Goal: Task Accomplishment & Management: Manage account settings

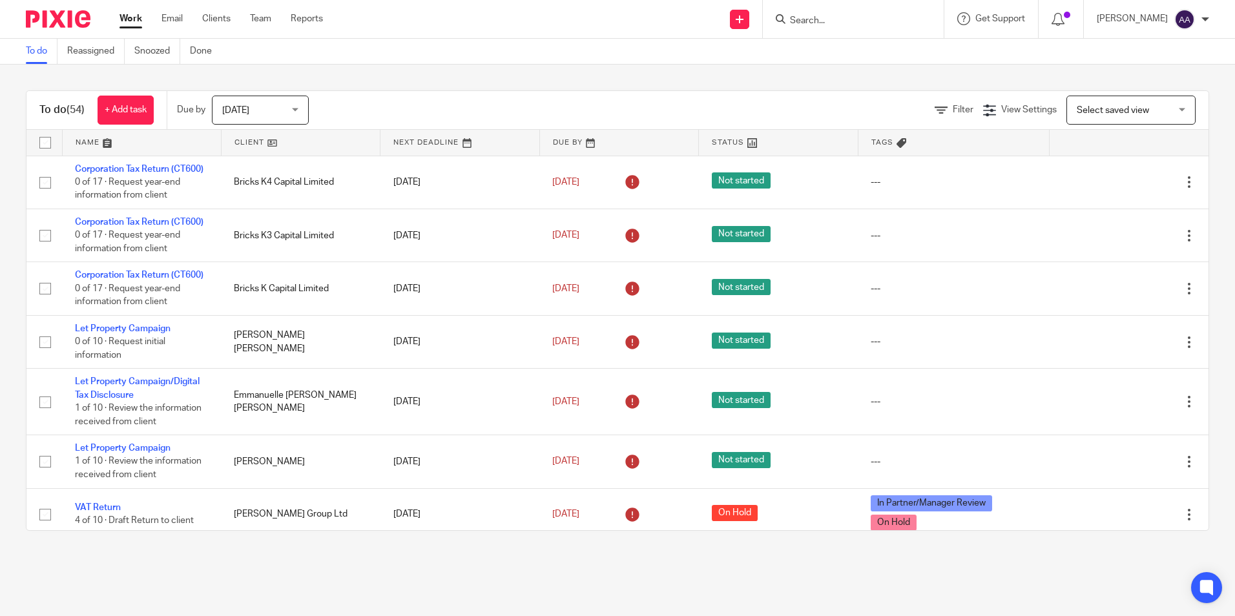
click at [816, 23] on input "Search" at bounding box center [847, 22] width 116 height 12
type input "r chat"
click at [844, 52] on link at bounding box center [918, 56] width 265 height 30
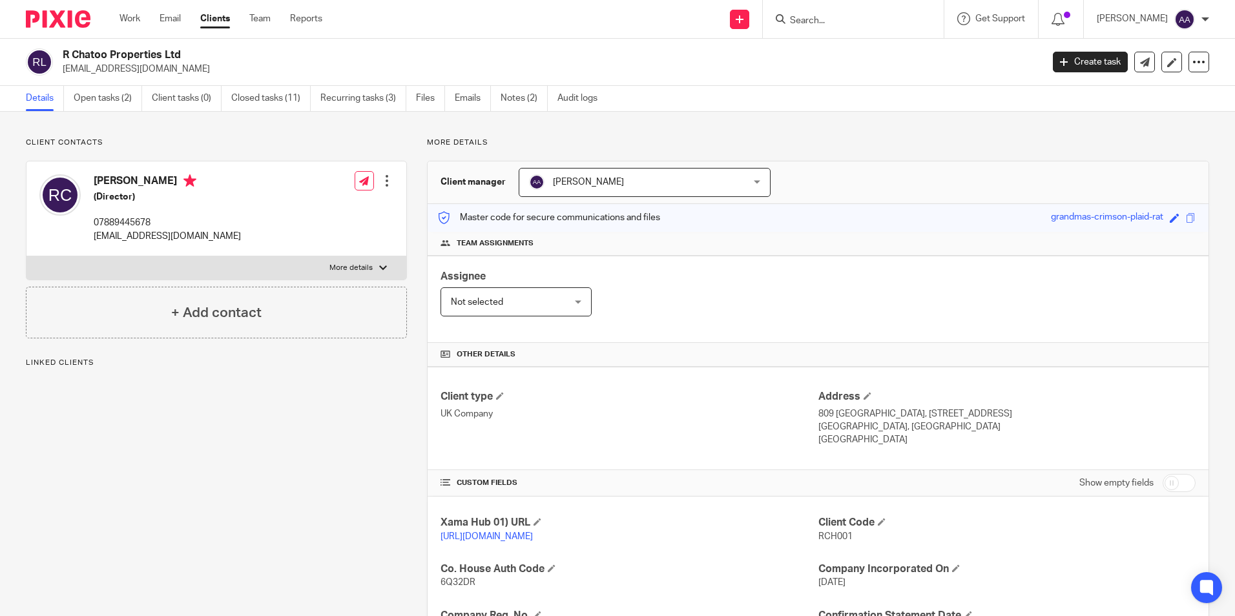
scroll to position [258, 0]
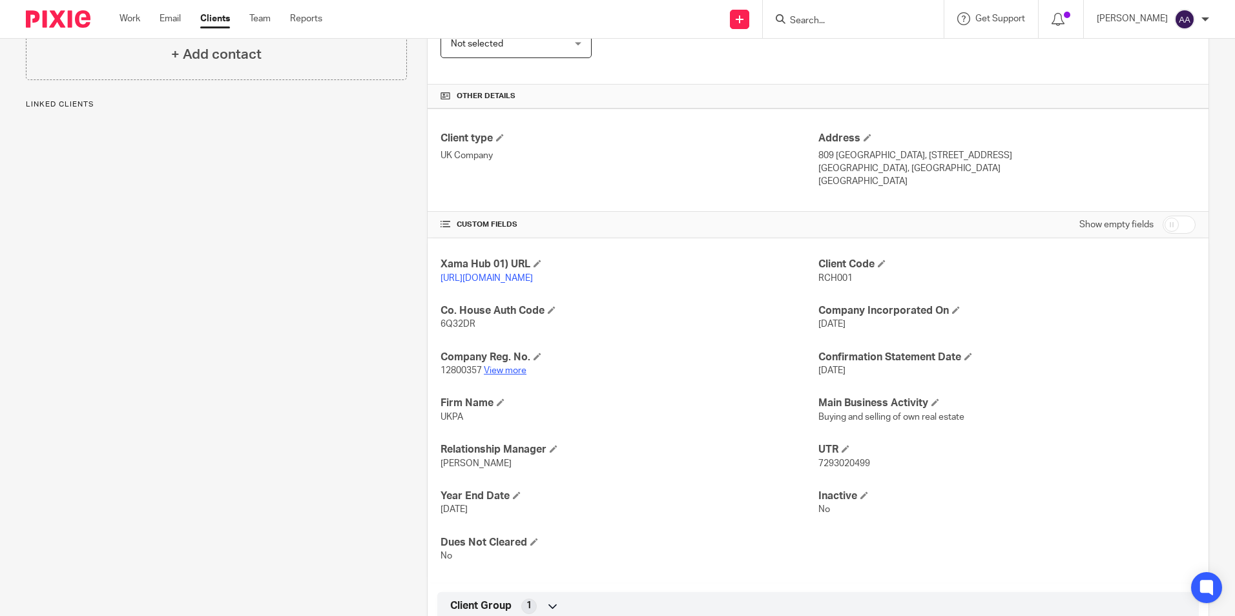
click at [508, 375] on link "View more" at bounding box center [505, 370] width 43 height 9
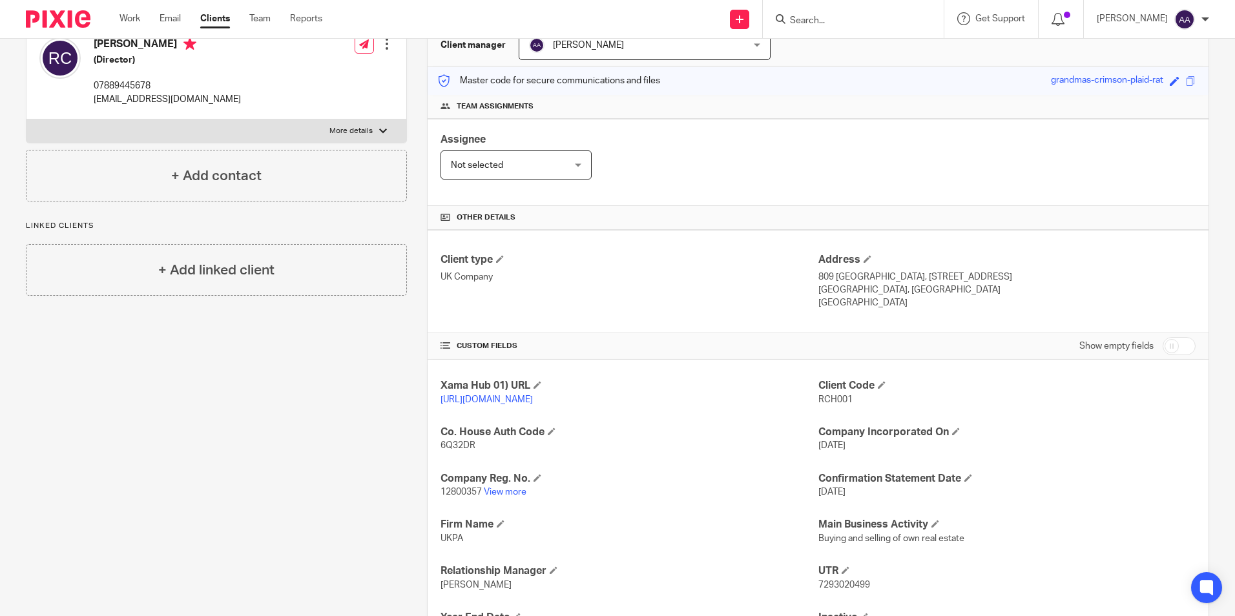
scroll to position [0, 0]
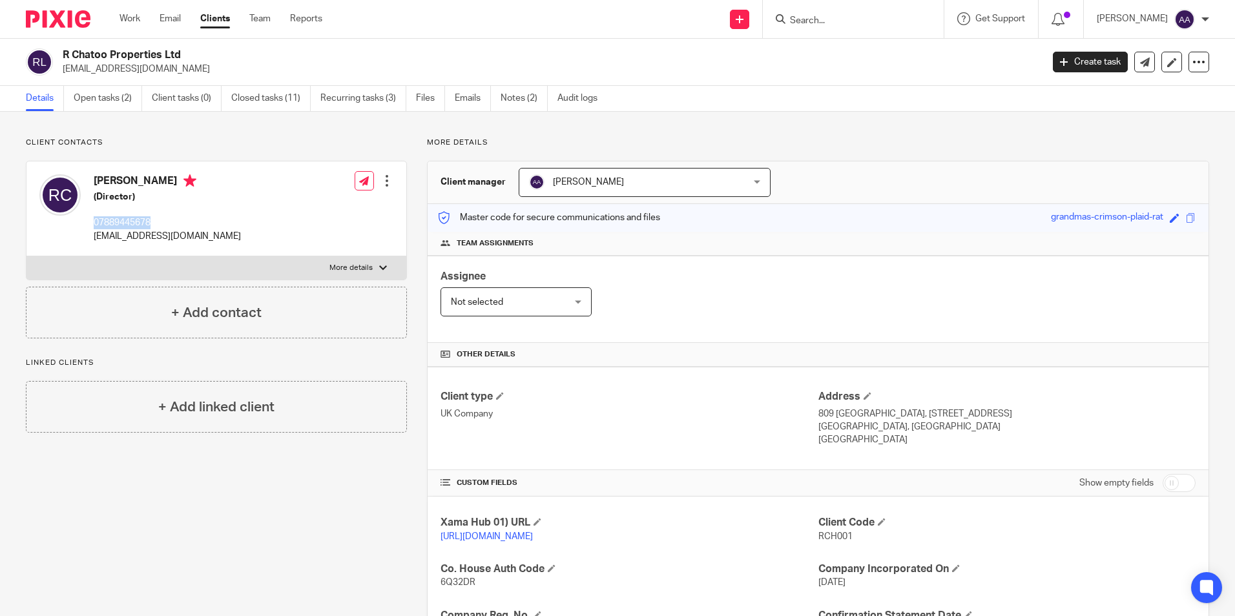
drag, startPoint x: 165, startPoint y: 218, endPoint x: 94, endPoint y: 220, distance: 70.4
click at [94, 220] on p "07889445678" at bounding box center [167, 222] width 147 height 13
copy p "07889445678"
click at [229, 127] on div "Client contacts Rasul Chatoo (Director) 07889445678 rasulchatoo@gmail.com Edit …" at bounding box center [617, 543] width 1235 height 863
click at [88, 26] on img at bounding box center [58, 18] width 65 height 17
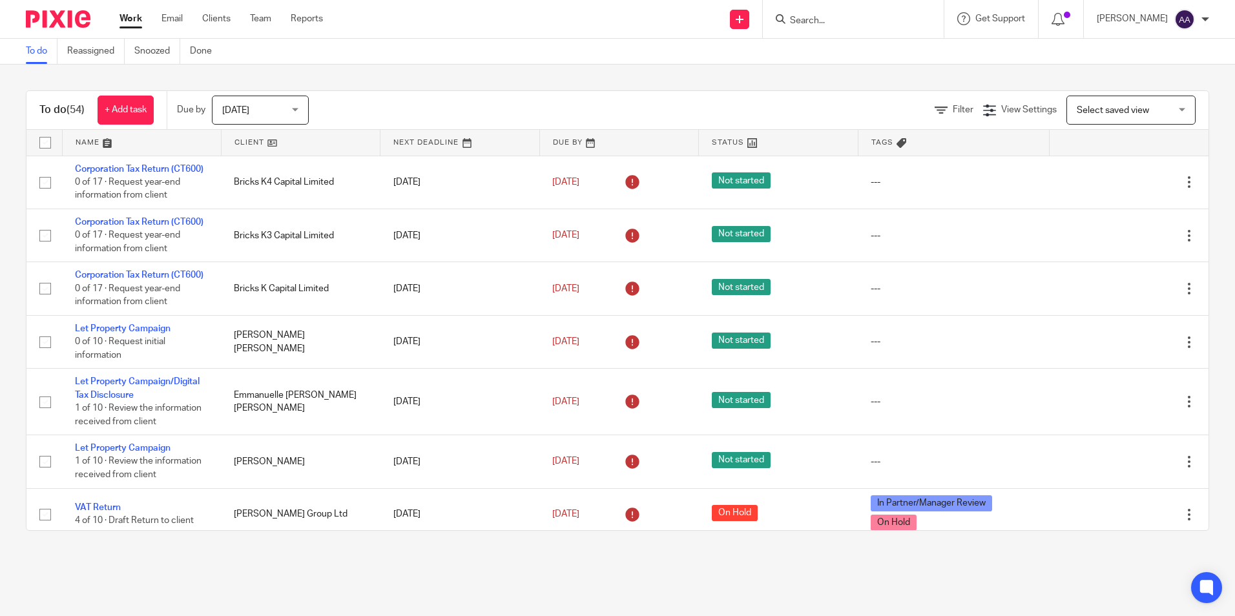
click at [840, 19] on input "Search" at bounding box center [847, 22] width 116 height 12
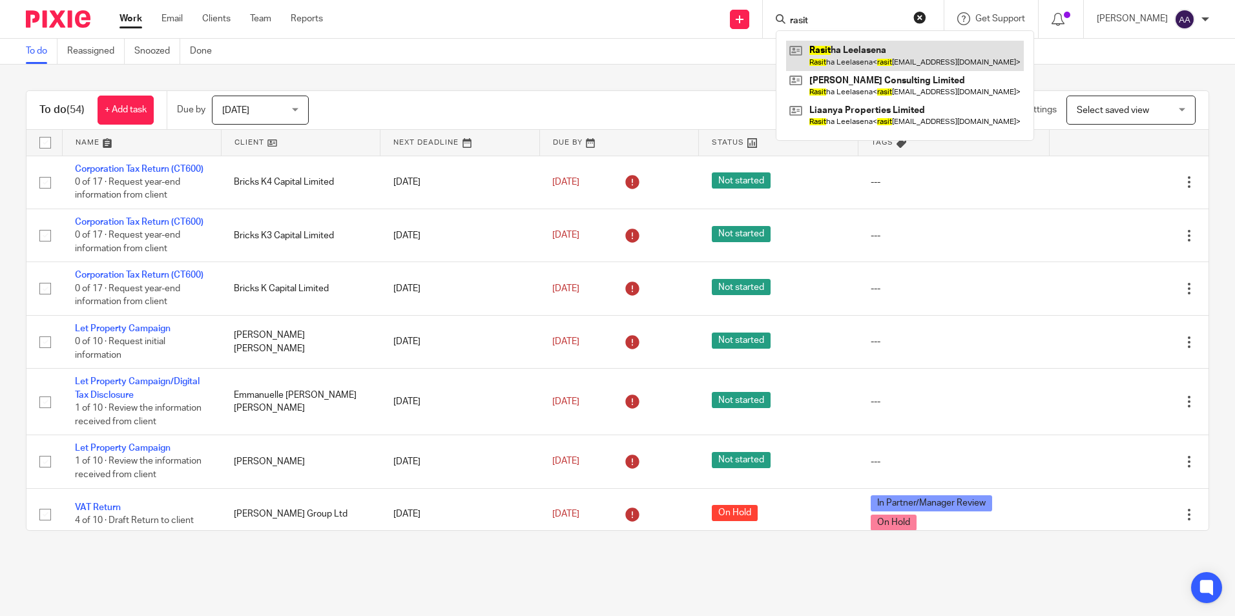
type input "rasit"
click at [856, 43] on link at bounding box center [905, 56] width 238 height 30
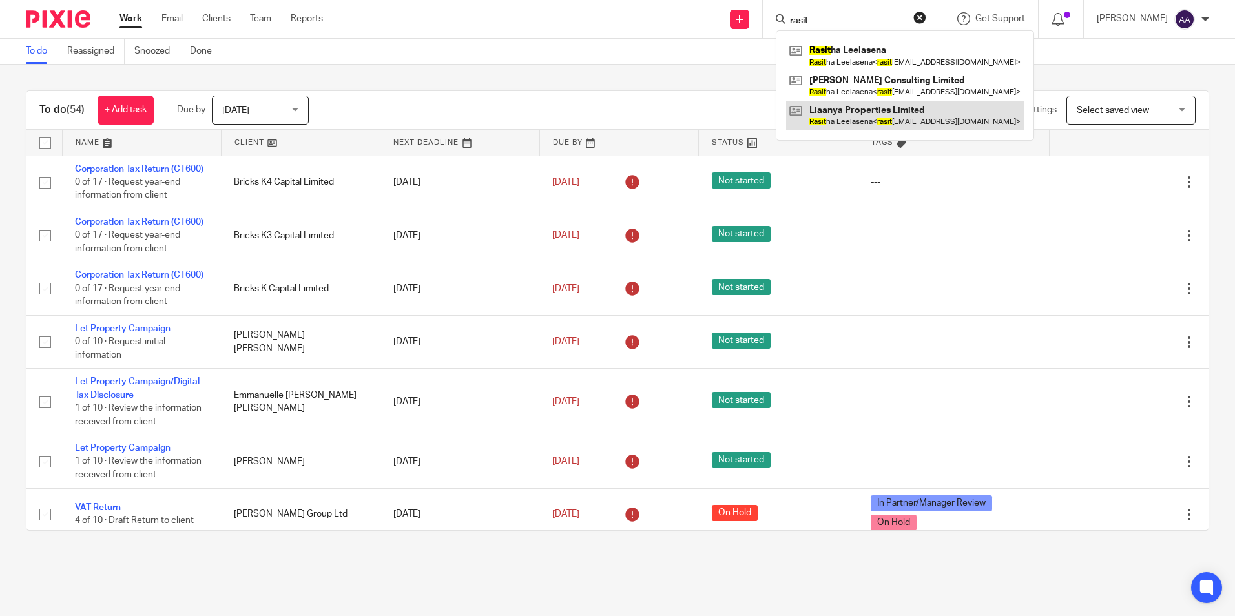
click at [867, 112] on link at bounding box center [905, 116] width 238 height 30
drag, startPoint x: 557, startPoint y: 33, endPoint x: 528, endPoint y: 6, distance: 39.3
click at [557, 33] on div "Send new email Create task Add client rasit Rasit ha Leelasena Rasit ha Leelase…" at bounding box center [788, 19] width 893 height 38
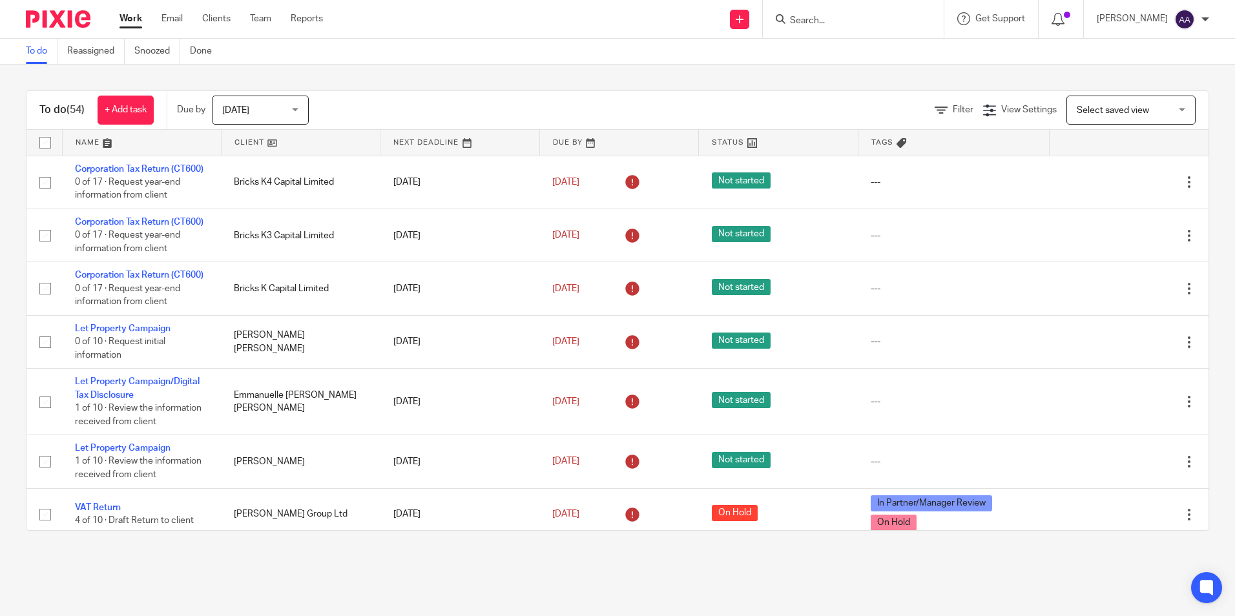
drag, startPoint x: 30, startPoint y: 94, endPoint x: 896, endPoint y: 602, distance: 1004.3
click at [897, 603] on main "To do Reassigned Snoozed Done To do (54) + Add task Due by Today Today Today To…" at bounding box center [617, 308] width 1235 height 616
click at [346, 89] on div "To do (54) + Add task Due by Today Today Today Tomorrow This week Next week Thi…" at bounding box center [617, 311] width 1235 height 492
drag, startPoint x: 36, startPoint y: 85, endPoint x: 1274, endPoint y: 169, distance: 1241.1
click at [1234, 169] on html "Work Email Clients Team Reports Work Email Clients Team Reports Settings Send n…" at bounding box center [617, 308] width 1235 height 616
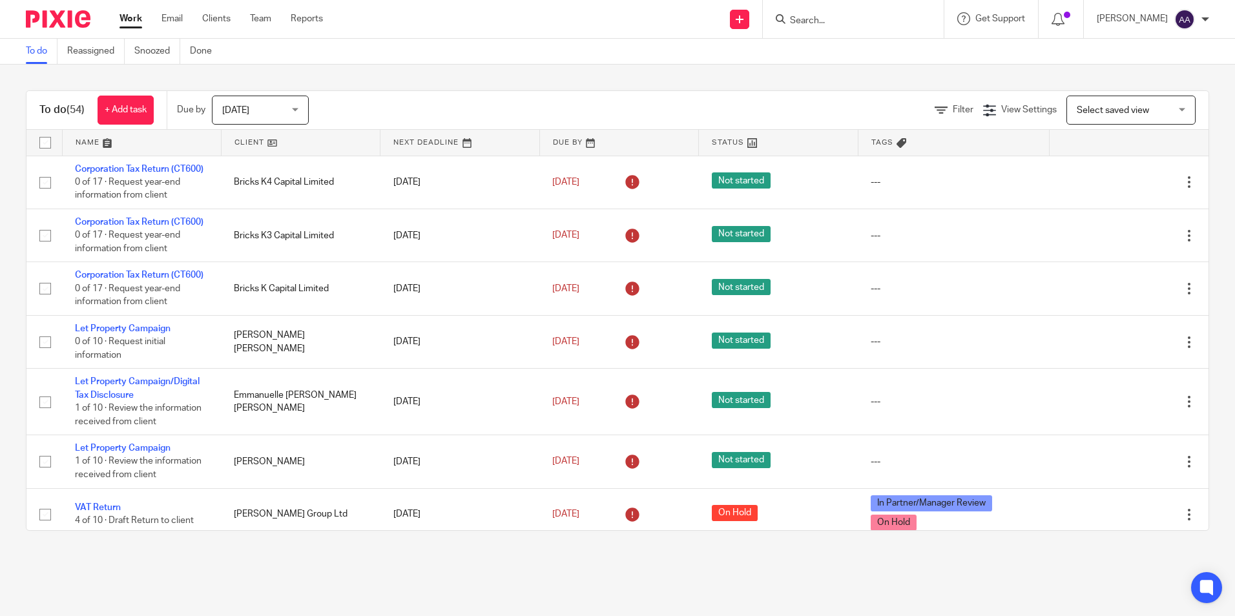
click at [683, 85] on div "To do (54) + Add task Due by Today Today Today Tomorrow This week Next week Thi…" at bounding box center [617, 311] width 1235 height 492
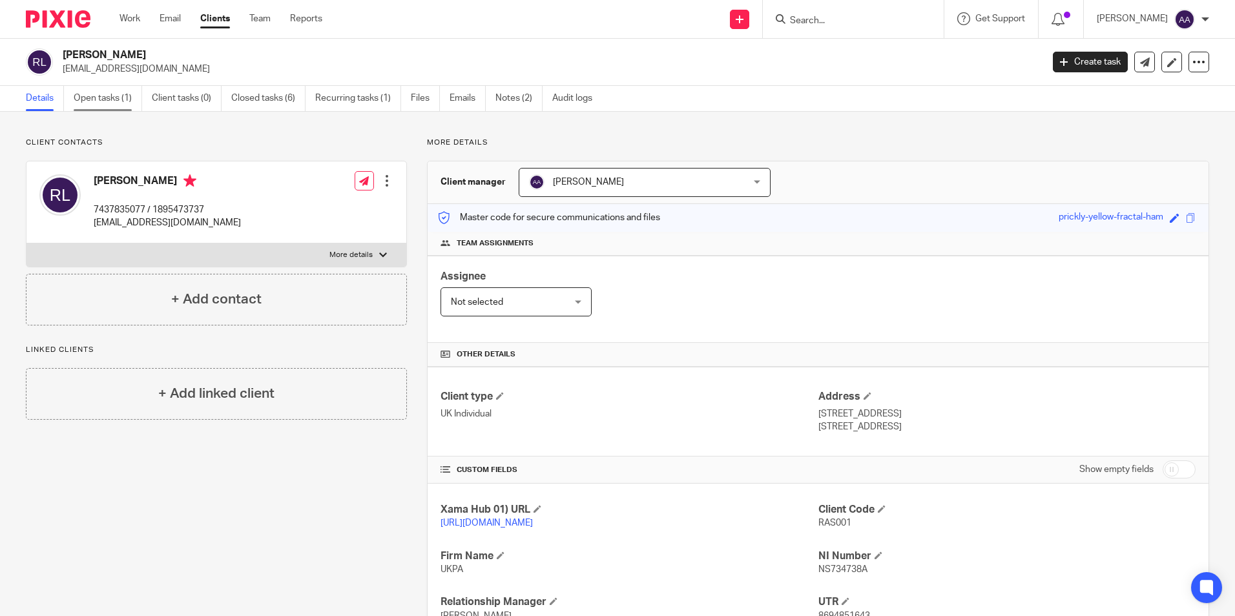
click at [124, 96] on link "Open tasks (1)" at bounding box center [108, 98] width 68 height 25
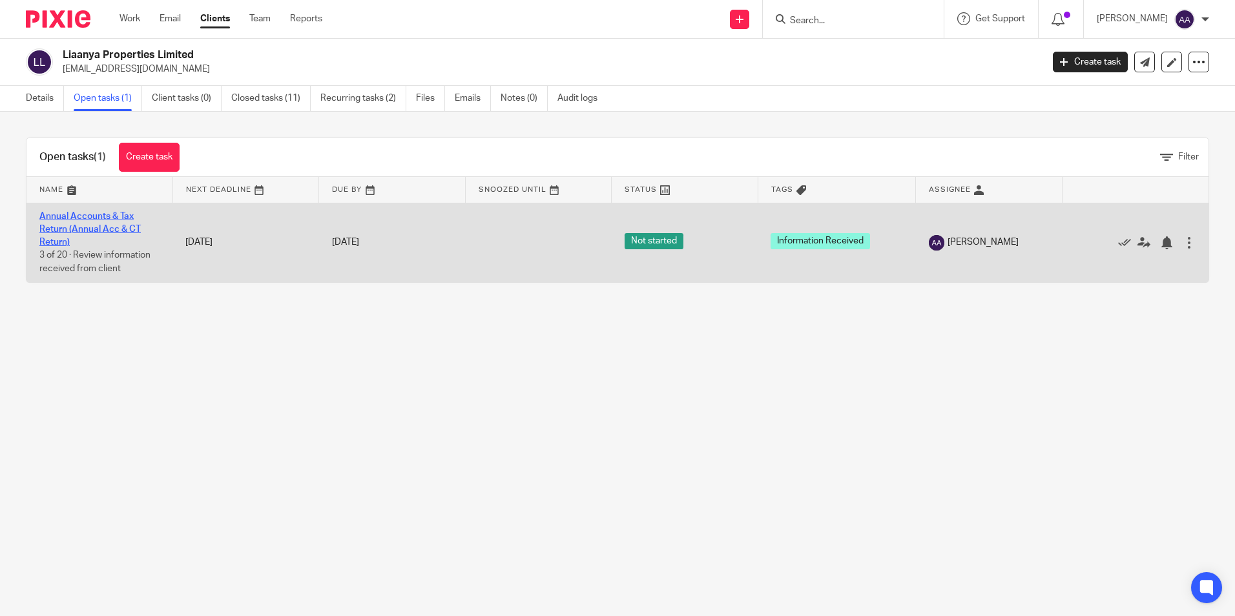
click at [121, 217] on link "Annual Accounts & Tax Return (Annual Acc & CT Return)" at bounding box center [89, 230] width 101 height 36
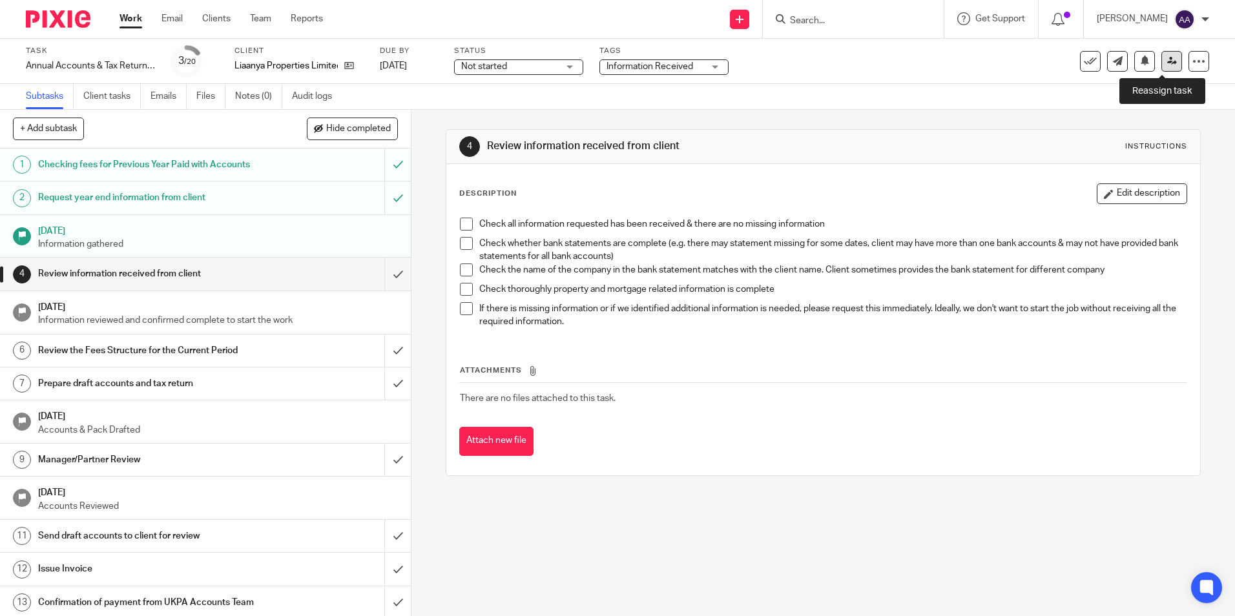
click at [1167, 57] on icon at bounding box center [1172, 61] width 10 height 10
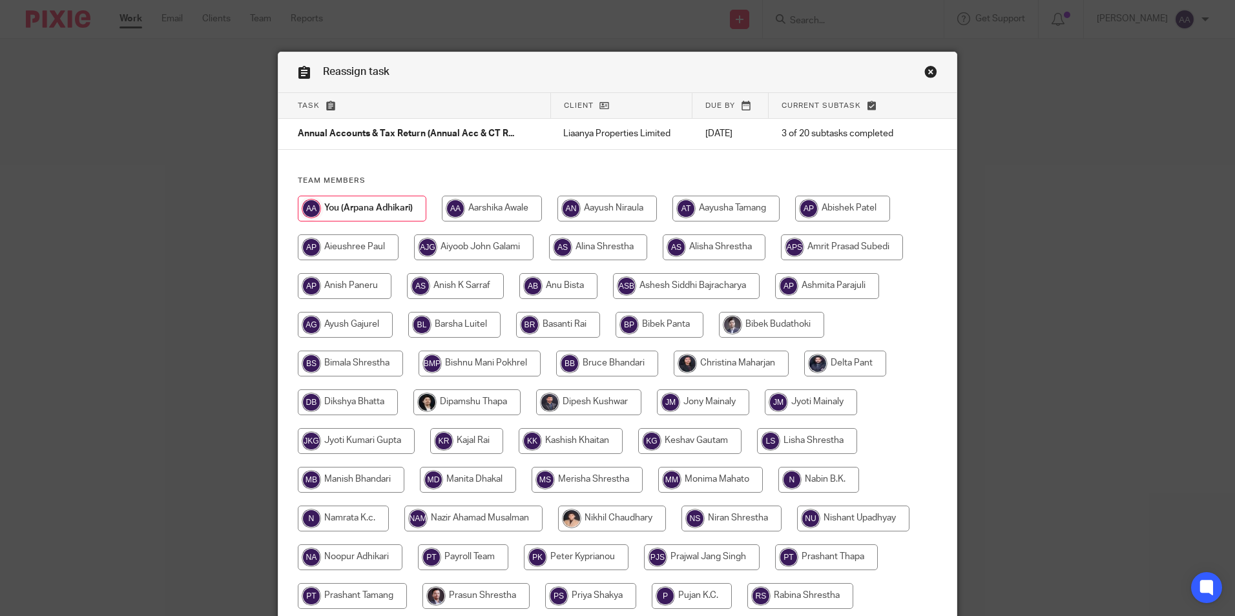
click at [493, 514] on input "radio" at bounding box center [473, 519] width 138 height 26
radio input "true"
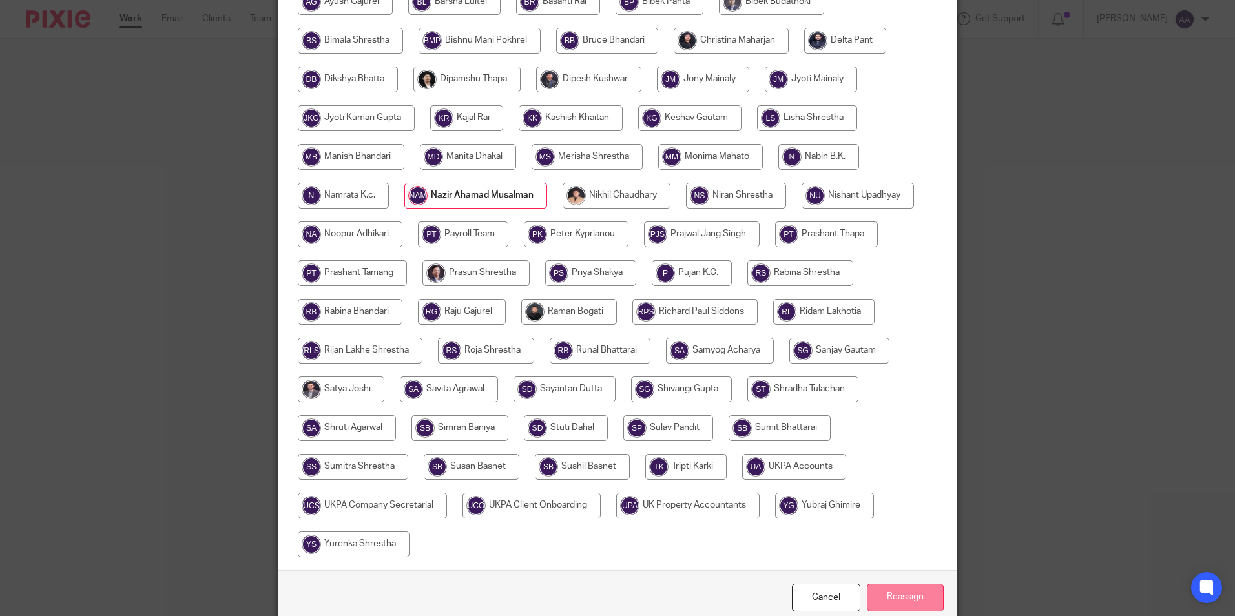
click at [893, 600] on input "Reassign" at bounding box center [905, 598] width 77 height 28
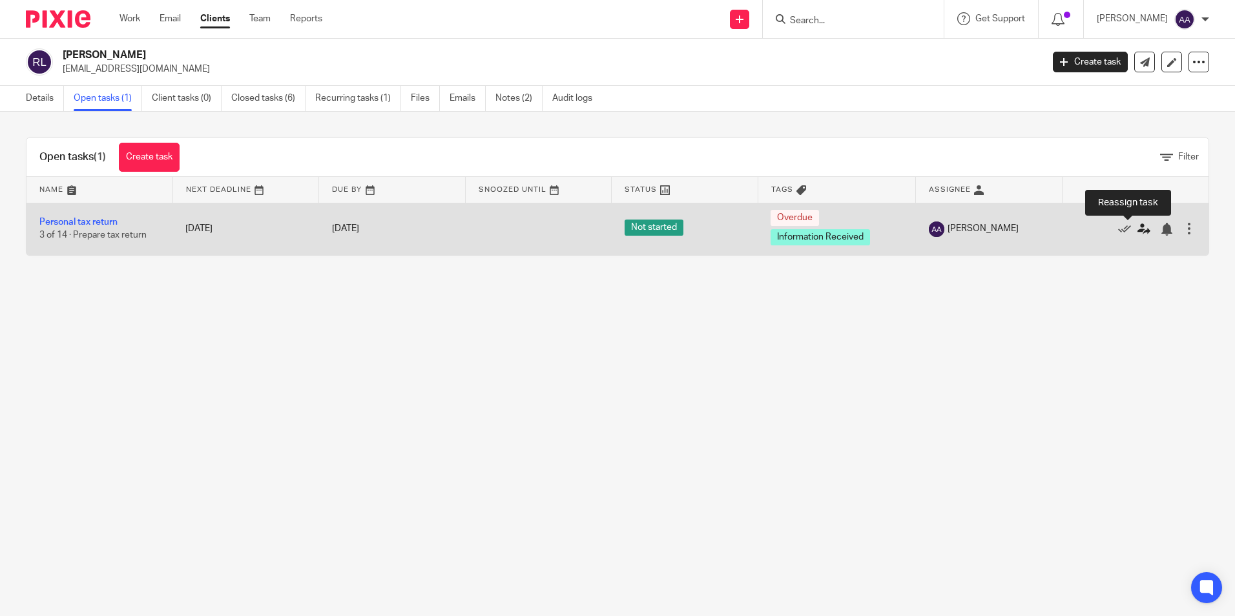
click at [1137, 227] on icon at bounding box center [1143, 229] width 13 height 13
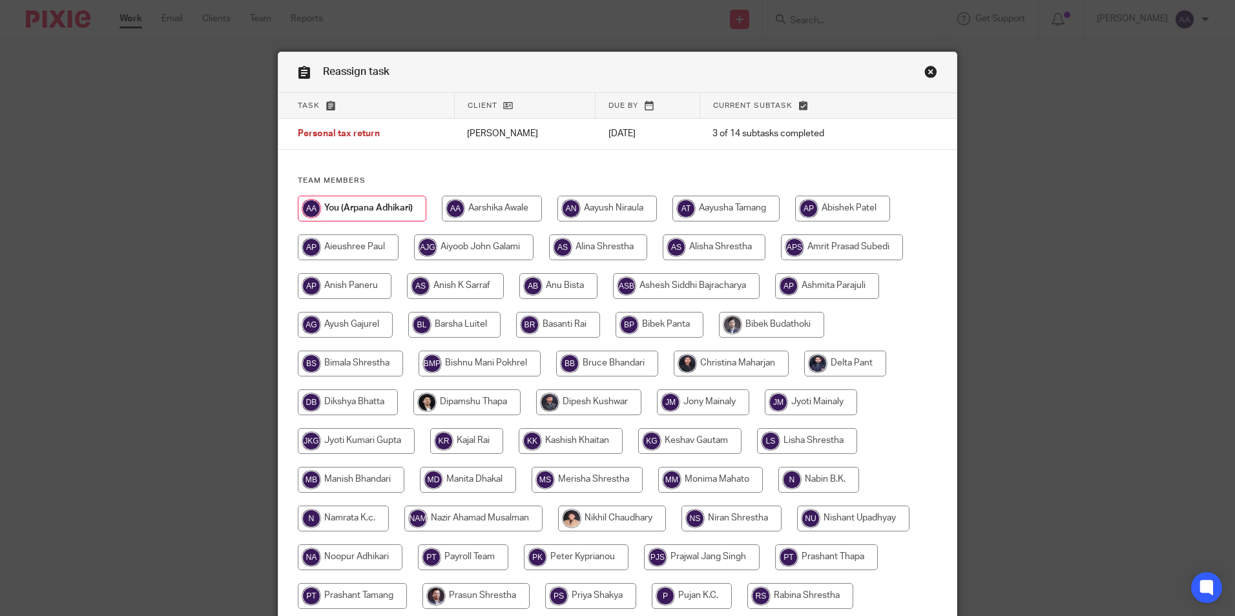
click at [449, 513] on input "radio" at bounding box center [473, 519] width 138 height 26
radio input "true"
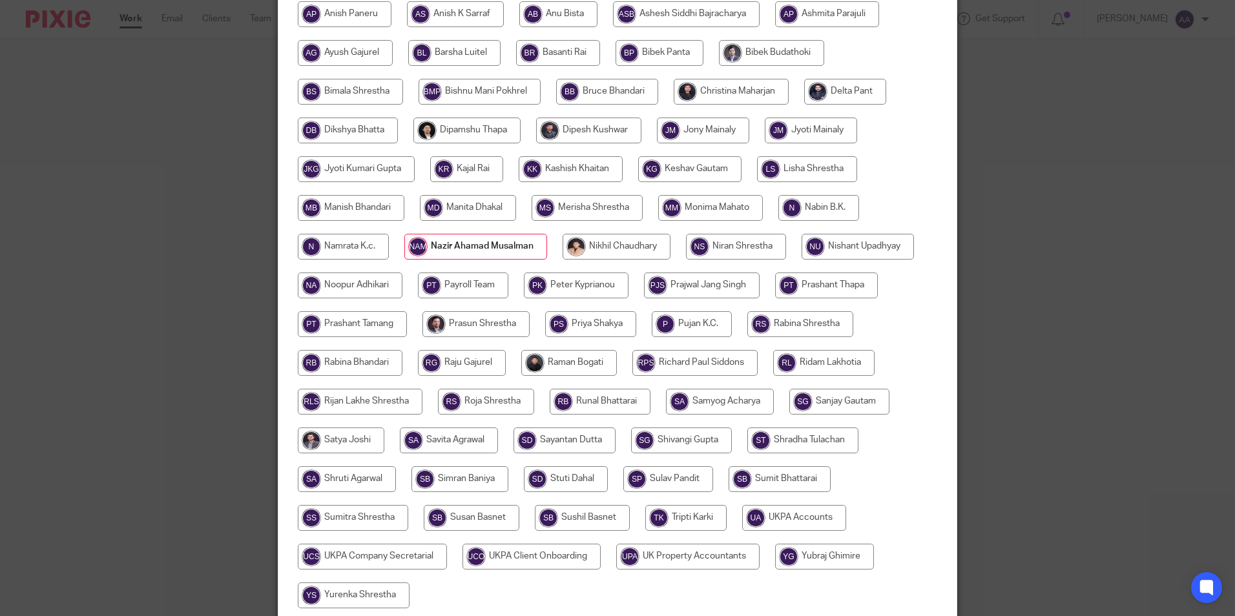
scroll to position [384, 0]
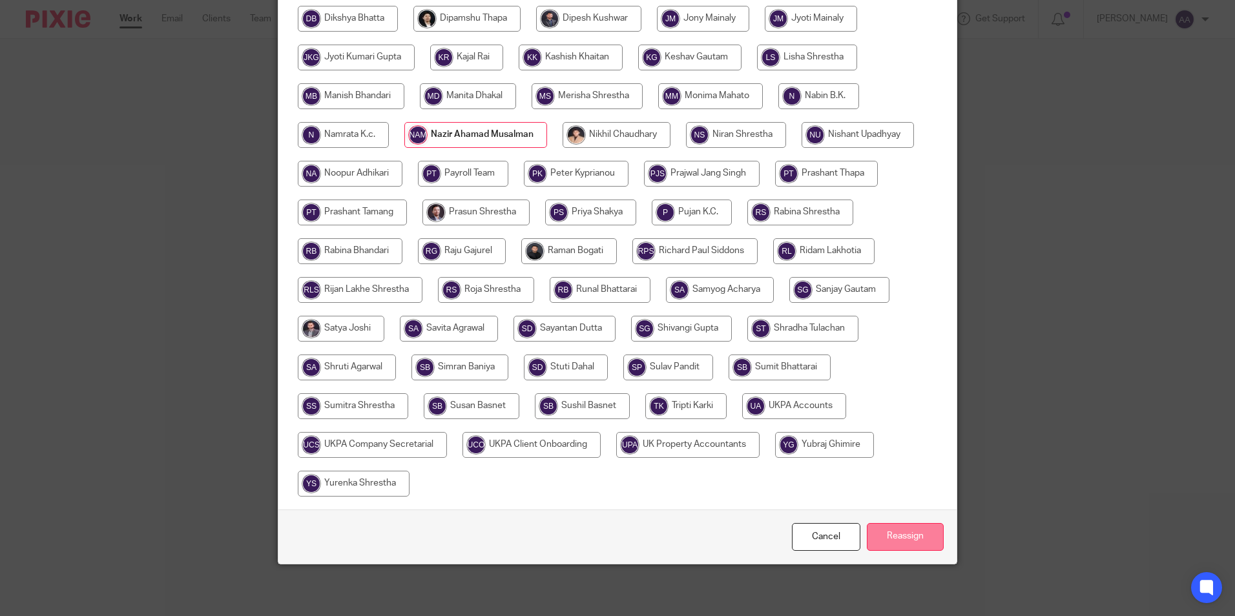
click at [887, 535] on input "Reassign" at bounding box center [905, 537] width 77 height 28
